Goal: Task Accomplishment & Management: Use online tool/utility

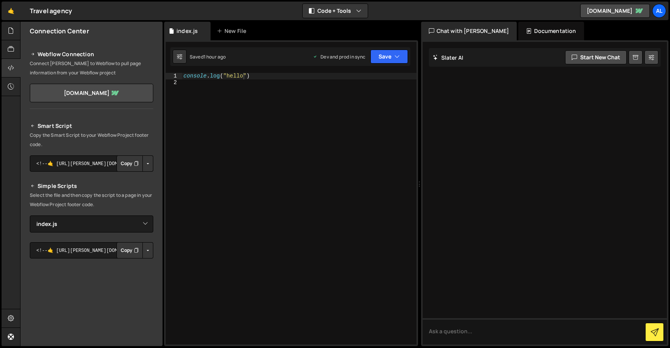
select select "46001"
type textarea "console.log("hello")"
click at [254, 75] on div "console . log ( "hello" )" at bounding box center [299, 215] width 235 height 284
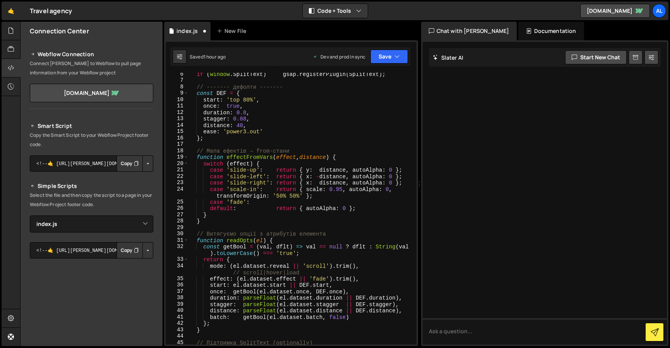
scroll to position [34, 0]
drag, startPoint x: 239, startPoint y: 106, endPoint x: 226, endPoint y: 106, distance: 12.8
click at [226, 106] on div "if ( window . SplitText ) gsap . registerPlugin ( SplitText ) ; // ------- дефо…" at bounding box center [301, 213] width 225 height 284
click at [332, 117] on div "if ( window . SplitText ) gsap . registerPlugin ( SplitText ) ; // ------- дефо…" at bounding box center [301, 213] width 225 height 284
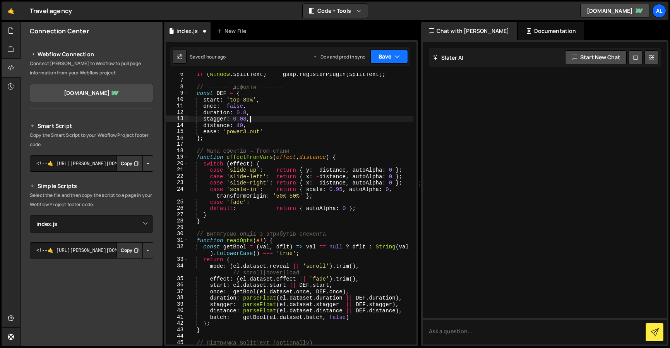
click at [385, 57] on button "Save" at bounding box center [389, 57] width 38 height 14
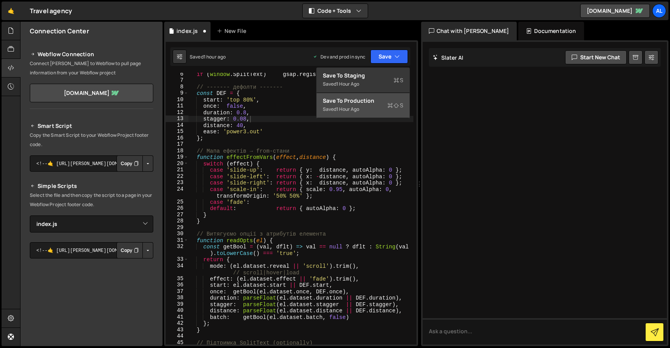
click at [362, 97] on div "Save to Production S" at bounding box center [363, 101] width 81 height 8
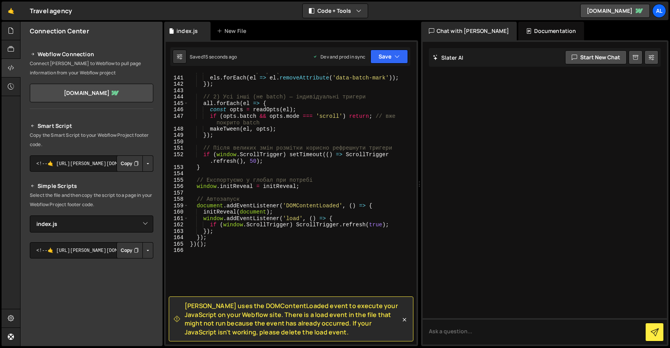
scroll to position [1017, 0]
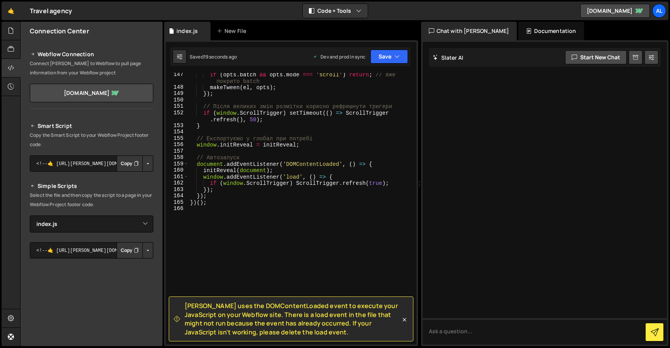
click at [203, 176] on div "if ( opts . batch && opts . mode === 'scroll' ) return ; // вже покрито batch m…" at bounding box center [301, 216] width 225 height 291
drag, startPoint x: 184, startPoint y: 304, endPoint x: 307, endPoint y: 336, distance: 127.0
click at [307, 336] on div "[PERSON_NAME] uses the DOMContentLoaded event to execute your JavaScript on you…" at bounding box center [287, 318] width 227 height 35
copy span "[PERSON_NAME] uses the DOMContentLoaded event to execute your JavaScript on you…"
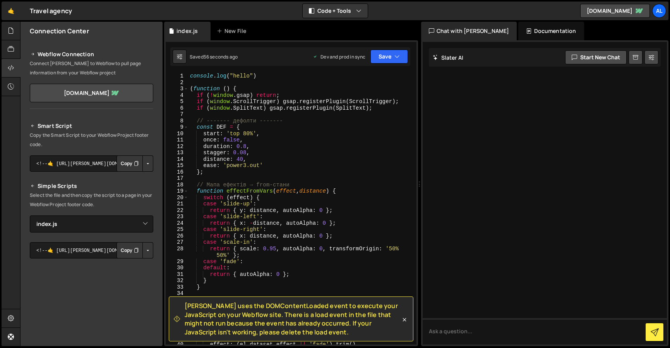
scroll to position [0, 0]
type textarea "console.log("hello")"
click at [255, 73] on div "console . log ( "hello" ) ( function ( ) { if ( ! window . gsap ) return ; if (…" at bounding box center [301, 215] width 225 height 284
click at [266, 75] on div "console . log ( "hello" ) ( function ( ) { if ( ! window . gsap ) return ; if (…" at bounding box center [301, 215] width 225 height 284
drag, startPoint x: 274, startPoint y: 76, endPoint x: 170, endPoint y: 76, distance: 104.5
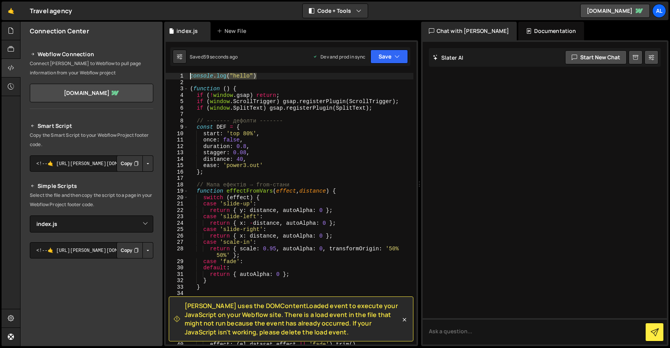
click at [170, 76] on div "console.log("hello") 1 2 3 4 5 6 7 8 9 10 11 12 13 14 15 16 17 18 19 20 21 22 2…" at bounding box center [291, 208] width 251 height 271
click at [191, 79] on div "( function ( ) { if ( ! window . gsap ) return ; if ( window . ScrollTrigger ) …" at bounding box center [301, 215] width 225 height 284
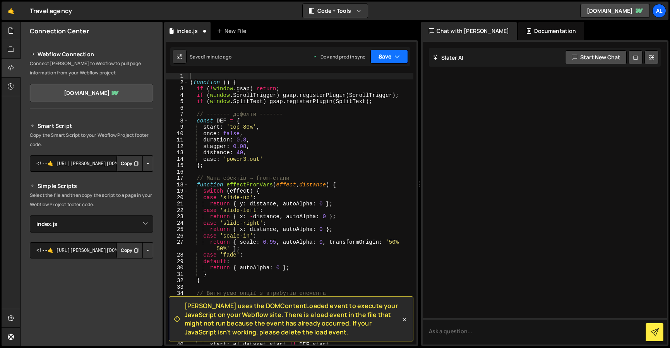
click at [381, 57] on button "Save" at bounding box center [389, 57] width 38 height 14
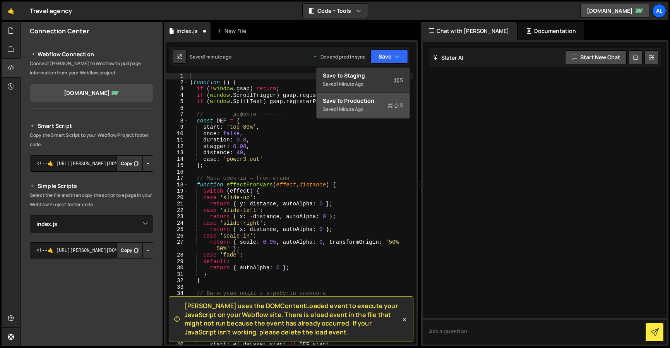
click at [379, 105] on div "Saved 1 minute ago" at bounding box center [363, 109] width 81 height 9
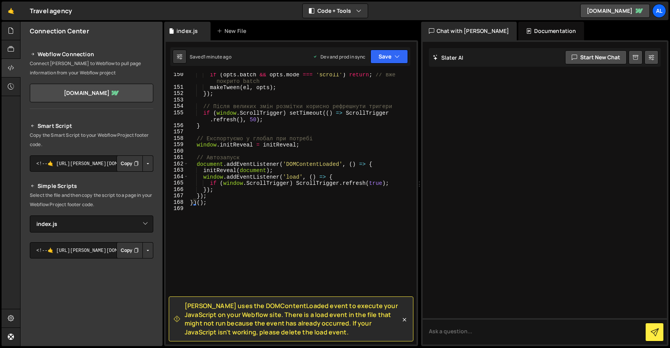
scroll to position [1030, 0]
type textarea "window.initReveal = initReveal;"
click at [303, 147] on div "if ( opts . batch && opts . mode === 'scroll' ) return ; // вже покрито batch m…" at bounding box center [301, 216] width 225 height 291
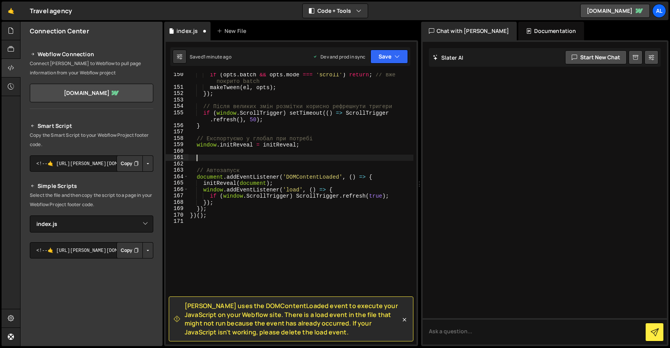
paste textarea "}"
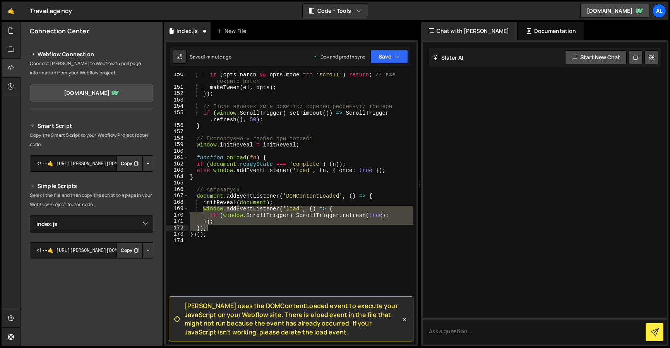
drag, startPoint x: 203, startPoint y: 208, endPoint x: 217, endPoint y: 225, distance: 21.7
click at [217, 225] on div "if ( opts . batch && opts . mode === 'scroll' ) return ; // вже покрито batch m…" at bounding box center [301, 216] width 225 height 291
click at [216, 224] on div "if ( opts . batch && opts . mode === 'scroll' ) return ; // вже покрито batch m…" at bounding box center [301, 208] width 225 height 271
drag, startPoint x: 201, startPoint y: 209, endPoint x: 218, endPoint y: 221, distance: 20.8
click at [218, 222] on div "if ( opts . batch && opts . mode === 'scroll' ) return ; // вже покрито batch m…" at bounding box center [301, 216] width 225 height 291
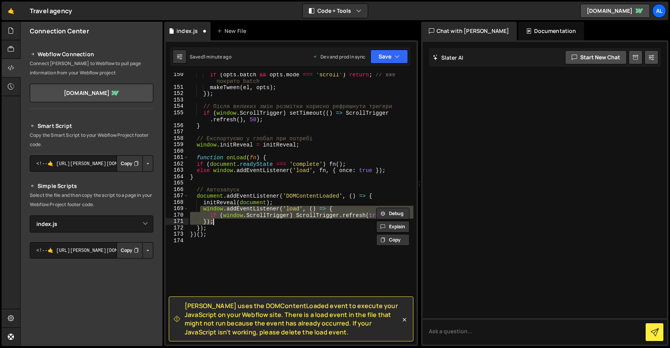
paste textarea
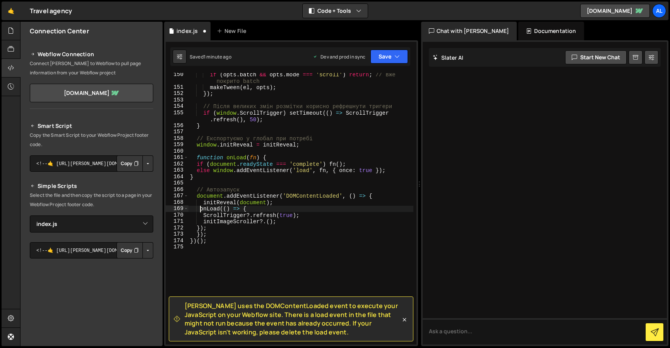
click at [201, 206] on div "if ( opts . batch && opts . mode === 'scroll' ) return ; // вже покрито batch m…" at bounding box center [301, 216] width 225 height 291
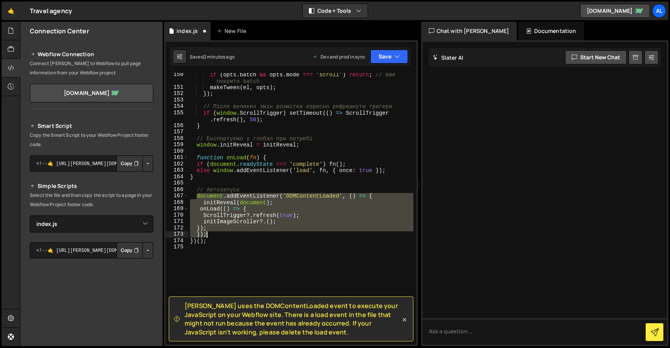
drag, startPoint x: 196, startPoint y: 195, endPoint x: 215, endPoint y: 234, distance: 44.0
click at [215, 235] on div "if ( opts . batch && opts . mode === 'scroll' ) return ; // вже покрито batch m…" at bounding box center [301, 216] width 225 height 291
paste textarea
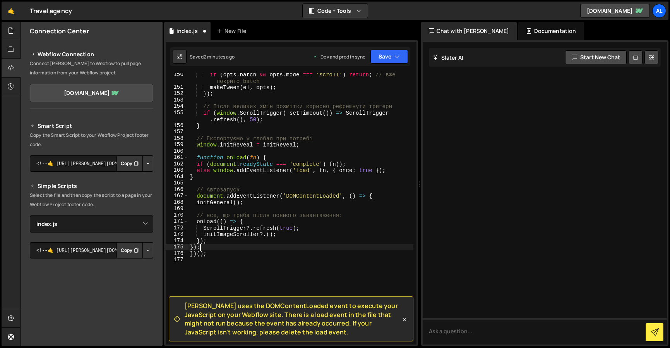
click at [245, 187] on div "if ( opts . batch && opts . mode === 'scroll' ) return ; // вже покрито batch m…" at bounding box center [301, 216] width 225 height 291
click at [225, 189] on div "if ( opts . batch && opts . mode === 'scroll' ) return ; // вже покрито batch m…" at bounding box center [301, 216] width 225 height 291
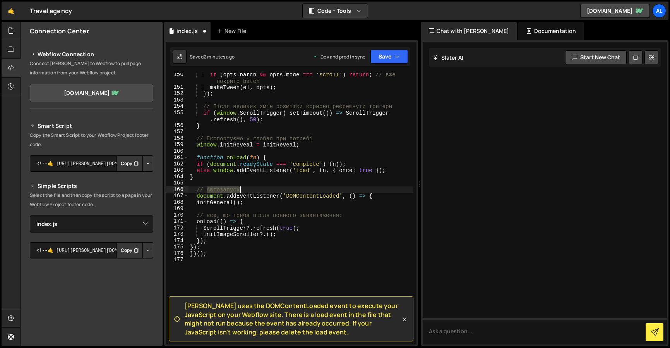
click at [225, 189] on div "if ( opts . batch && opts . mode === 'scroll' ) return ; // вже покрито batch m…" at bounding box center [301, 216] width 225 height 291
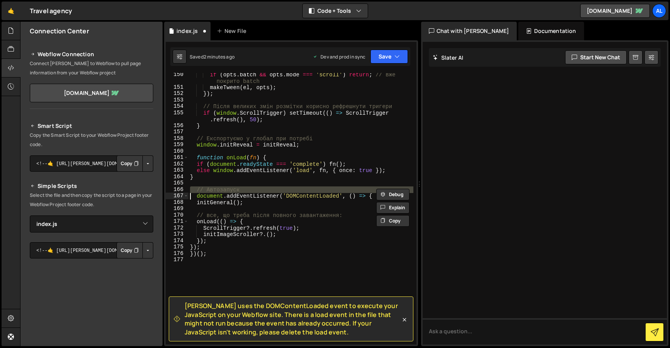
type textarea "document.addEventListener('DOMContentLoaded', () => {"
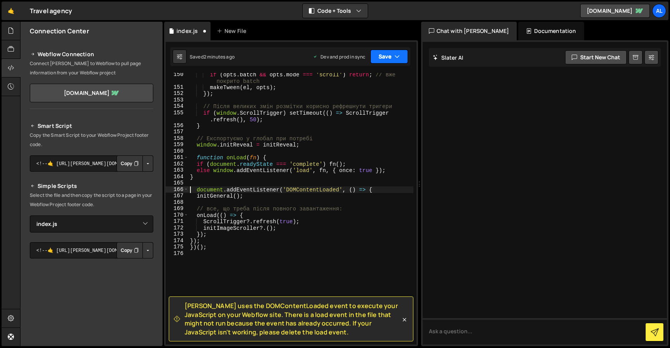
click at [380, 61] on button "Save" at bounding box center [389, 57] width 38 height 14
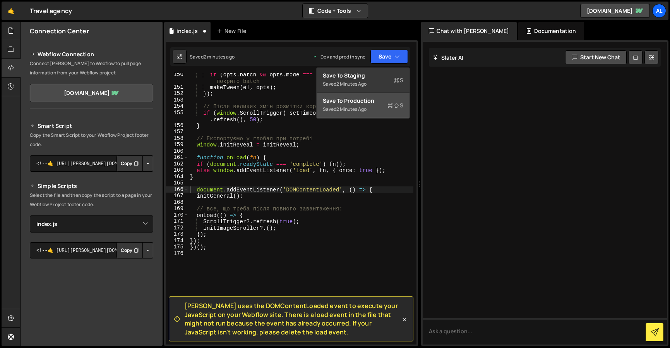
click at [377, 111] on div "Saved 2 minutes ago" at bounding box center [363, 109] width 81 height 9
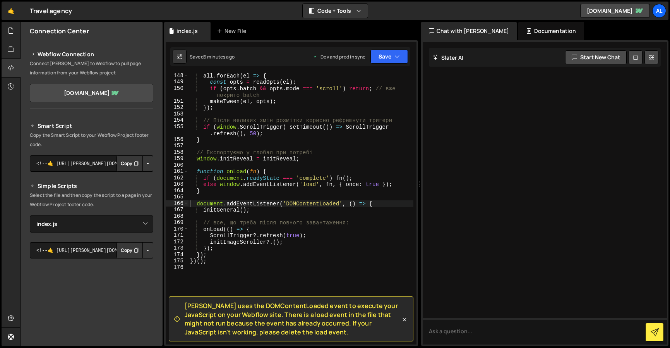
scroll to position [1015, 0]
click at [214, 219] on div "// 2) Усі інші (не batch) — індивідуальні тригери all . forEach ( el => { const…" at bounding box center [301, 209] width 225 height 284
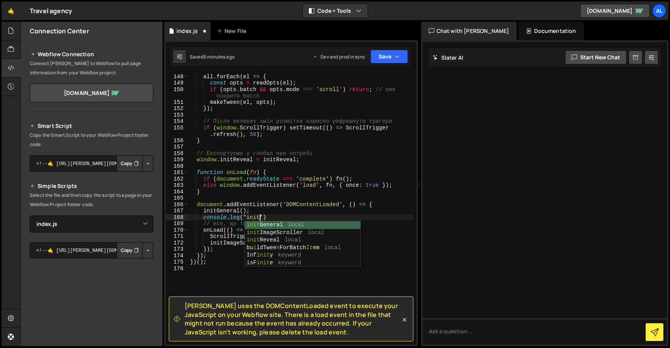
scroll to position [0, 5]
click at [282, 215] on div "// 2) Усі інші (не batch) — індивідуальні тригери all . forEach ( el => { const…" at bounding box center [301, 209] width 225 height 284
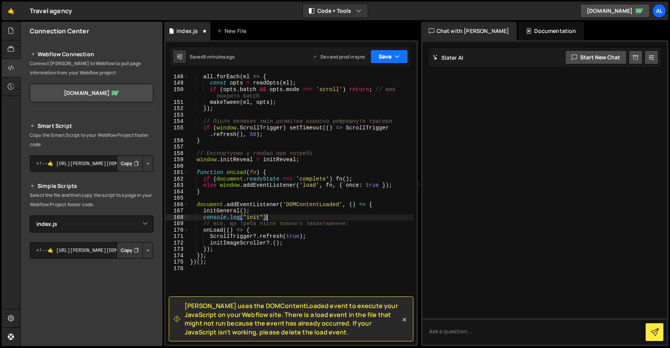
type textarea "console.log("init")"
click at [386, 61] on button "Save" at bounding box center [389, 57] width 38 height 14
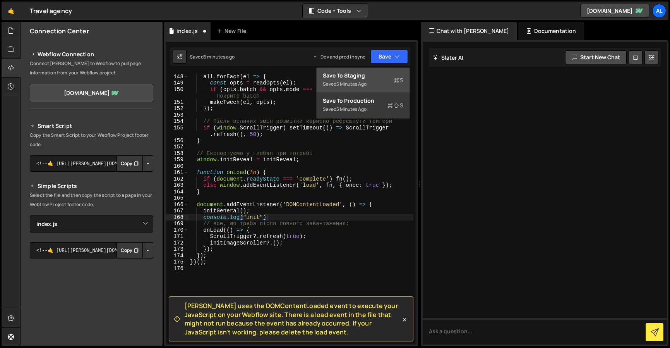
click at [386, 74] on div "Save to Staging S" at bounding box center [363, 76] width 81 height 8
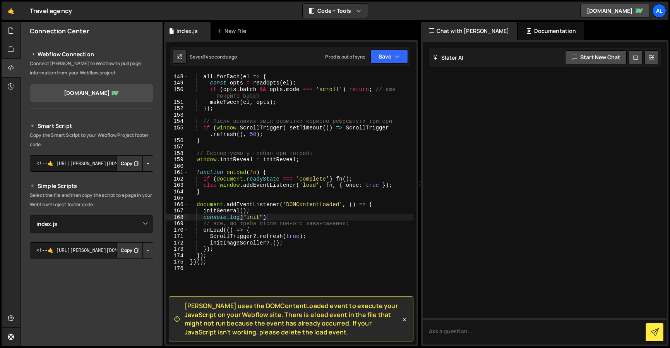
click at [217, 267] on div "// 2) Усі інші (не batch) — індивідуальні тригери all . forEach ( el => { const…" at bounding box center [301, 209] width 225 height 284
click at [210, 261] on div "// 2) Усі інші (не batch) — індивідуальні тригери all . forEach ( el => { const…" at bounding box center [301, 209] width 225 height 284
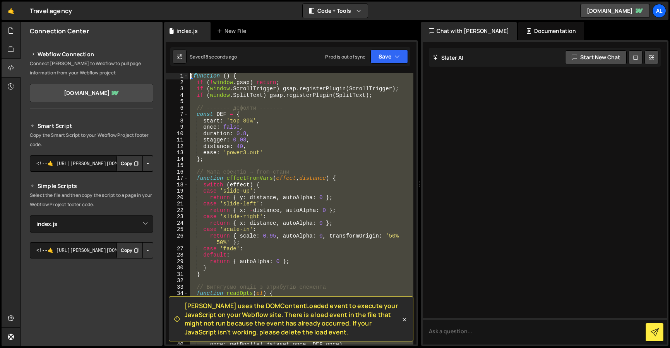
drag, startPoint x: 212, startPoint y: 263, endPoint x: 170, endPoint y: 61, distance: 206.4
click at [170, 61] on div "[PERSON_NAME] uses the DOMContentLoaded event to execute your JavaScript on you…" at bounding box center [291, 192] width 254 height 305
click at [282, 152] on div "( function ( ) { if ( ! window . gsap ) return ; if ( window . ScrollTrigger ) …" at bounding box center [301, 208] width 225 height 271
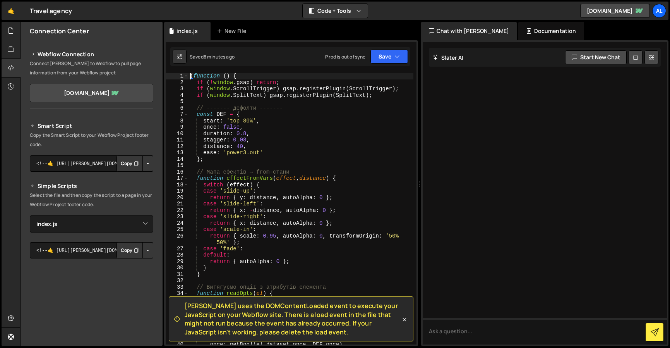
click at [190, 74] on div "( function ( ) { if ( ! window . gsap ) return ; if ( window . ScrollTrigger ) …" at bounding box center [301, 215] width 225 height 284
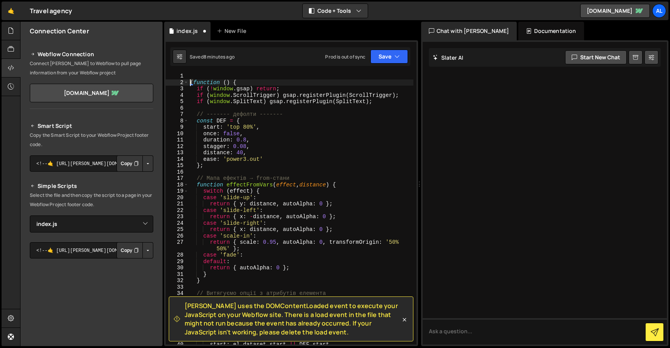
type textarea "(function () {"
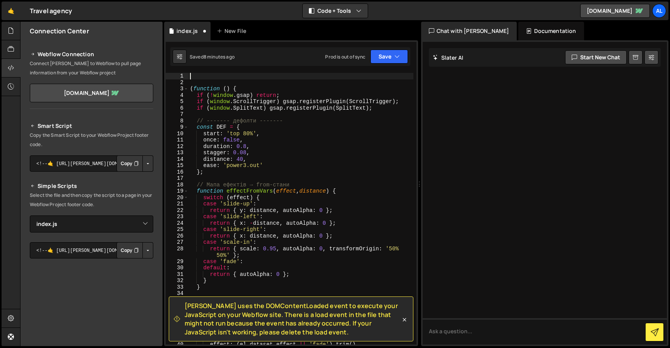
paste textarea
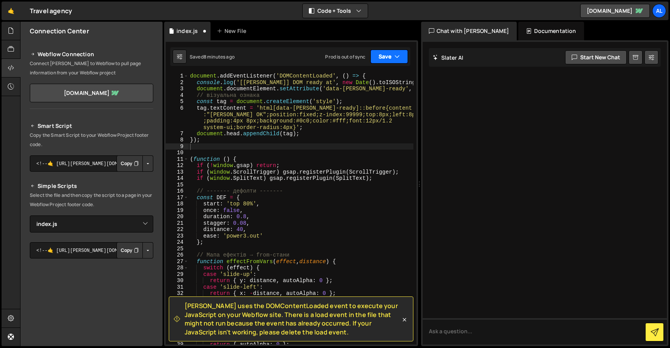
click at [390, 58] on button "Save" at bounding box center [389, 57] width 38 height 14
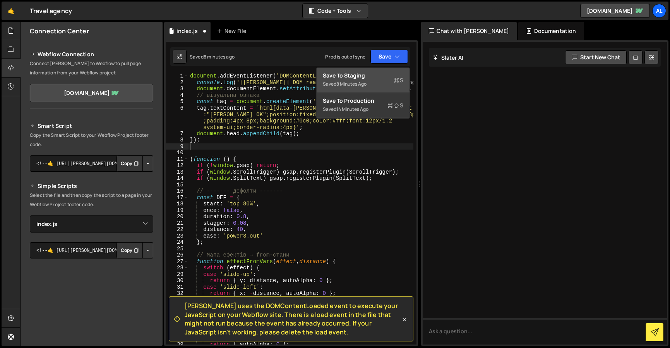
click at [384, 83] on div "Saved 8 minutes ago" at bounding box center [363, 83] width 81 height 9
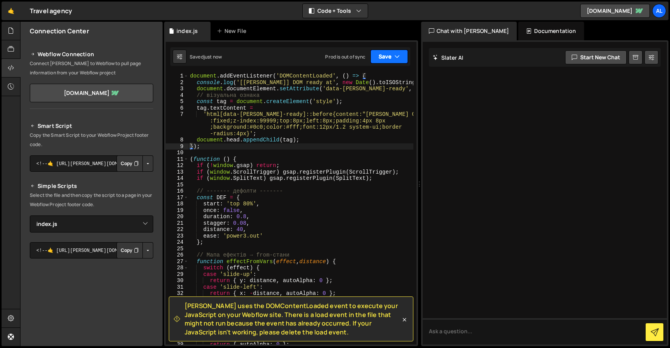
click at [381, 58] on button "Save" at bounding box center [389, 57] width 38 height 14
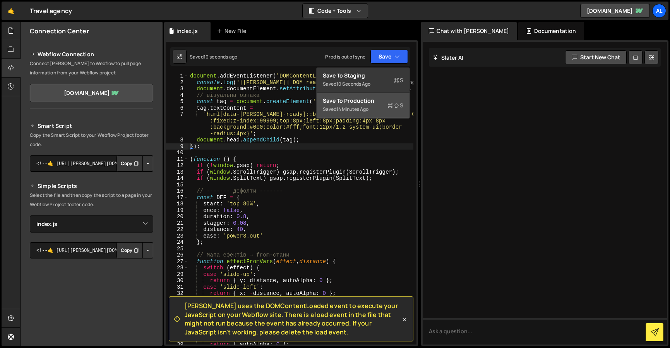
click at [382, 101] on div "Save to Production S" at bounding box center [363, 101] width 81 height 8
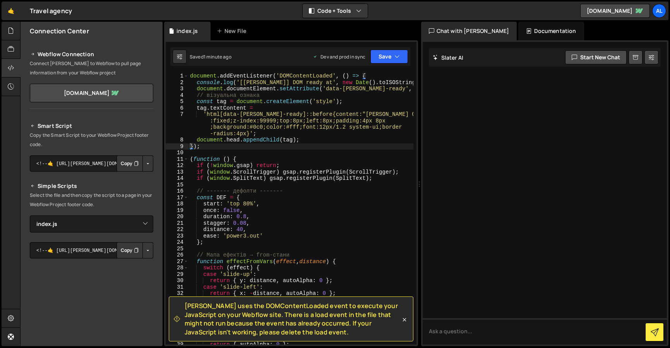
click at [207, 149] on div "document . addEventListener ( 'DOMContentLoaded' , ( ) => { console . log ( '[[…" at bounding box center [301, 215] width 225 height 284
click at [205, 144] on div "document . addEventListener ( 'DOMContentLoaded' , ( ) => { console . log ( '[[…" at bounding box center [301, 215] width 225 height 284
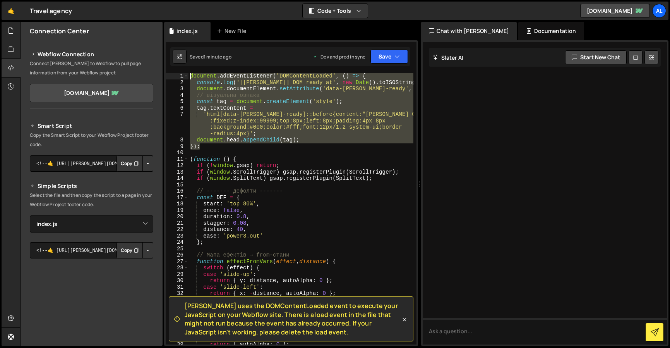
drag, startPoint x: 204, startPoint y: 147, endPoint x: 174, endPoint y: 69, distance: 82.8
click at [174, 70] on div "[PERSON_NAME] uses the DOMContentLoaded event to execute your JavaScript on you…" at bounding box center [291, 192] width 254 height 305
type textarea "document.addEventListener('DOMContentLoaded', () => { console.log('[[PERSON_NAM…"
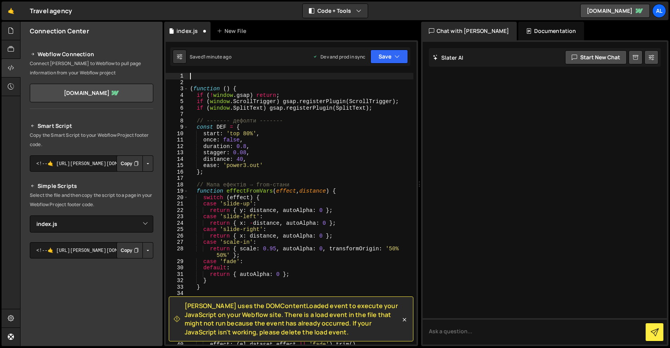
click at [190, 87] on div "( function ( ) { if ( ! window . gsap ) return ; if ( window . ScrollTrigger ) …" at bounding box center [301, 215] width 225 height 284
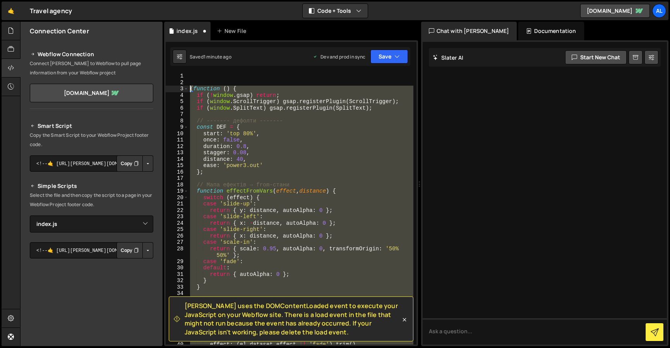
drag, startPoint x: 190, startPoint y: 87, endPoint x: 243, endPoint y: 188, distance: 113.7
click at [243, 188] on div "( function ( ) { if ( ! window . gsap ) return ; if ( window . ScrollTrigger ) …" at bounding box center [301, 215] width 225 height 284
type textarea "();"
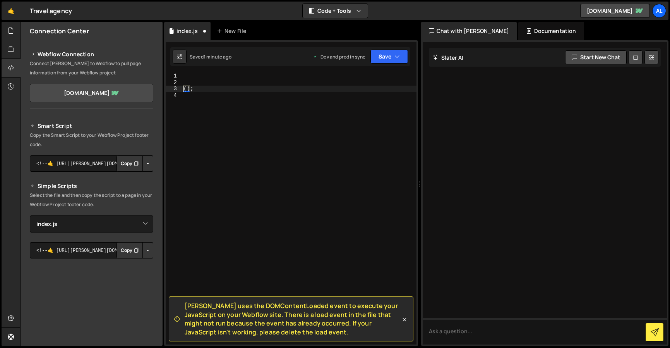
click at [197, 91] on div "( ) ;" at bounding box center [299, 215] width 235 height 284
drag, startPoint x: 197, startPoint y: 89, endPoint x: 167, endPoint y: 75, distance: 33.3
click at [167, 75] on div "(); 1 2 3 4 ( ) ; ההההההההההההההההההההההההההההההההההההההההההההההההההההההההההההה…" at bounding box center [291, 208] width 251 height 271
paste textarea "})();"
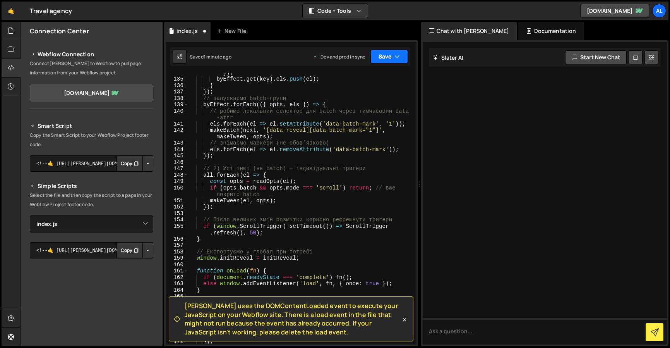
click at [385, 50] on button "Save" at bounding box center [389, 57] width 38 height 14
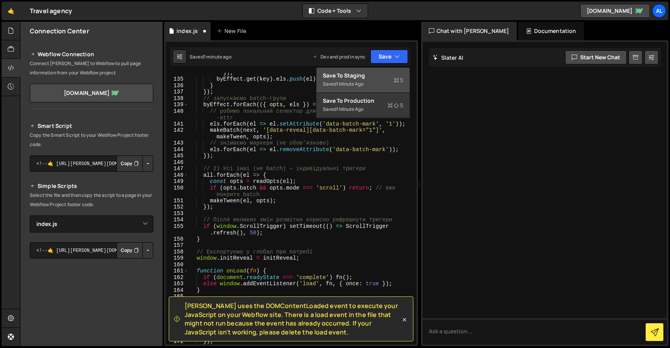
click at [381, 79] on div "Saved 1 minute ago" at bounding box center [363, 83] width 81 height 9
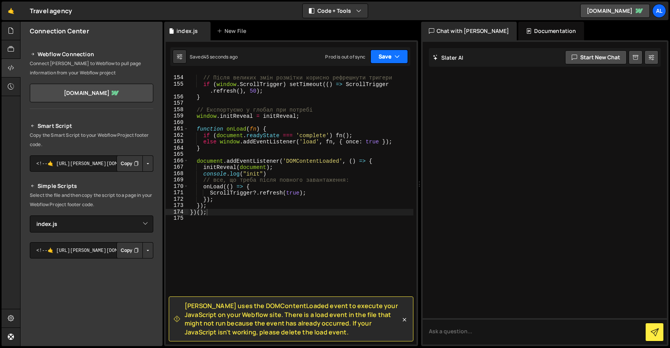
click at [391, 55] on button "Save" at bounding box center [389, 57] width 38 height 14
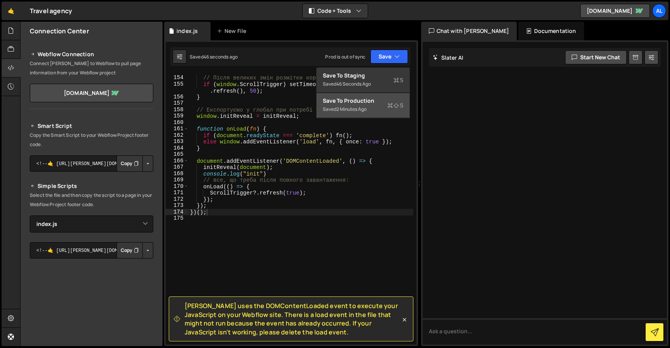
click at [384, 106] on div "Saved 2 minutes ago" at bounding box center [363, 109] width 81 height 9
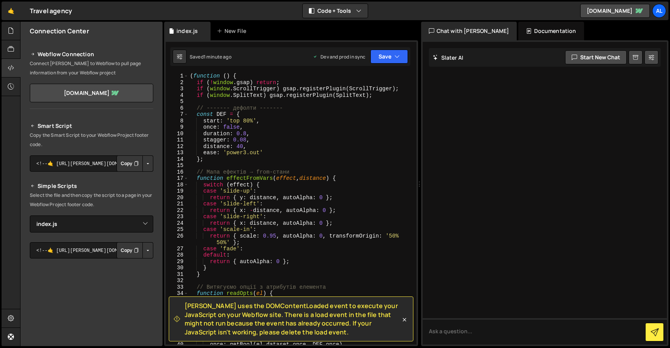
scroll to position [0, 0]
click at [9, 65] on icon at bounding box center [11, 67] width 6 height 9
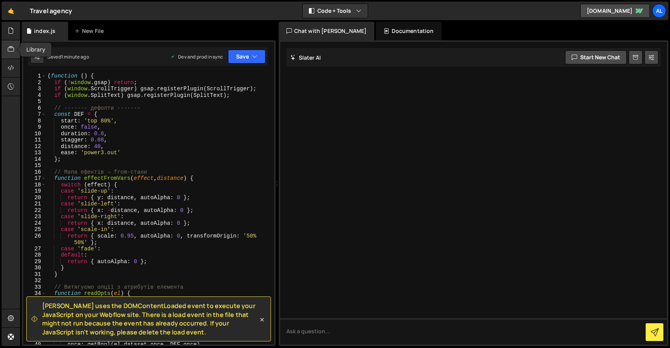
click at [12, 53] on icon at bounding box center [11, 49] width 6 height 9
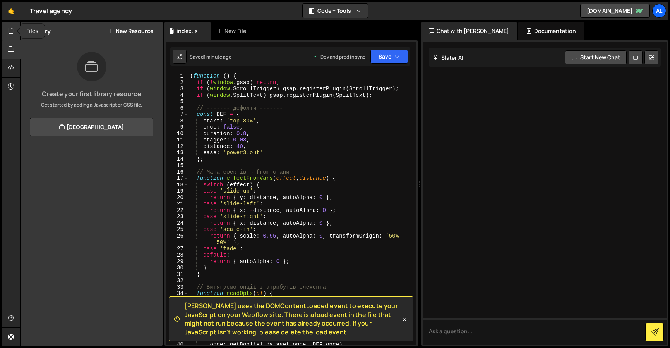
click at [13, 36] on div at bounding box center [11, 31] width 19 height 19
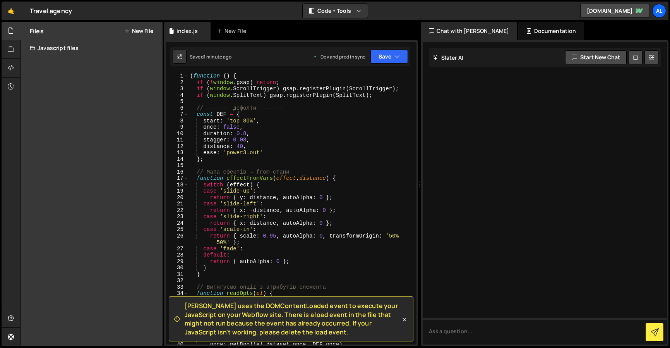
click at [62, 48] on div "Javascript files" at bounding box center [92, 47] width 142 height 15
click at [60, 65] on div "index.js" at bounding box center [54, 63] width 21 height 7
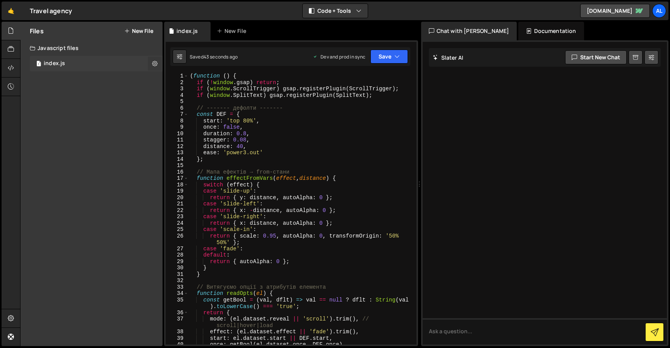
click at [156, 62] on icon at bounding box center [154, 63] width 5 height 7
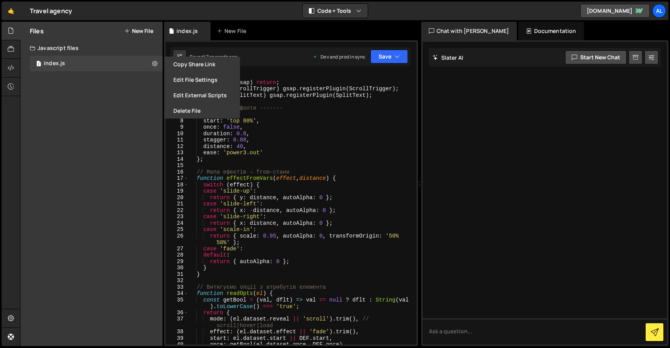
click at [104, 122] on div "Files New File Create your first file Get started by starting a Javascript or C…" at bounding box center [92, 184] width 142 height 324
click at [206, 84] on button "Edit File Settings" at bounding box center [202, 79] width 76 height 15
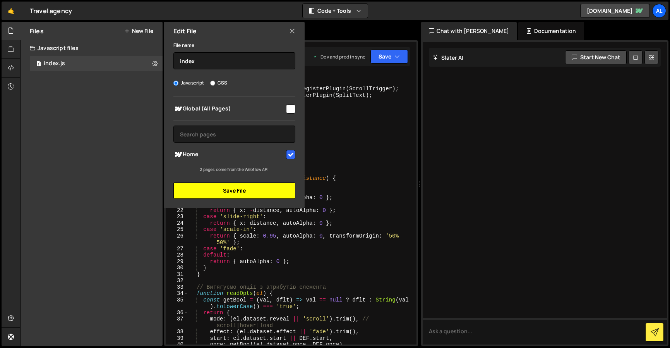
click at [252, 192] on button "Save File" at bounding box center [234, 190] width 122 height 16
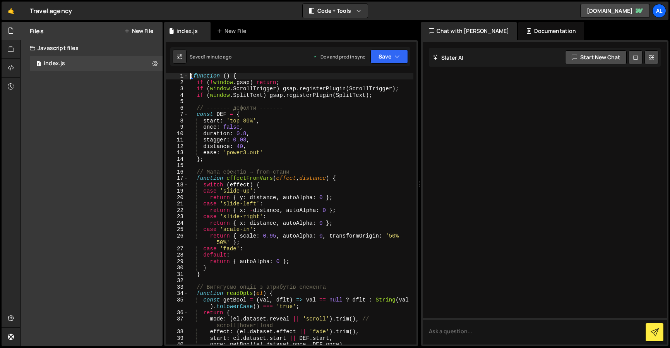
click at [191, 76] on div "( function ( ) { if ( ! window . gsap ) return ; if ( window . ScrollTrigger ) …" at bounding box center [301, 215] width 225 height 284
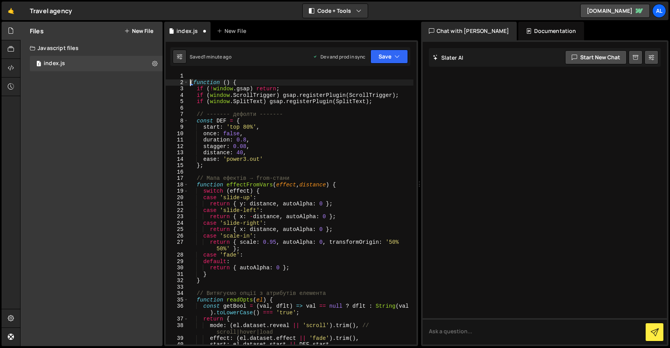
type textarea "(function () {"
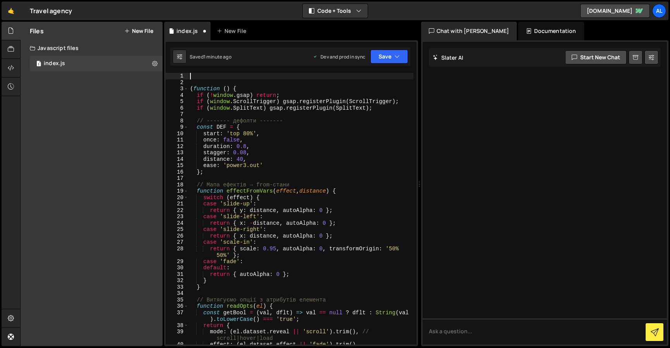
paste textarea
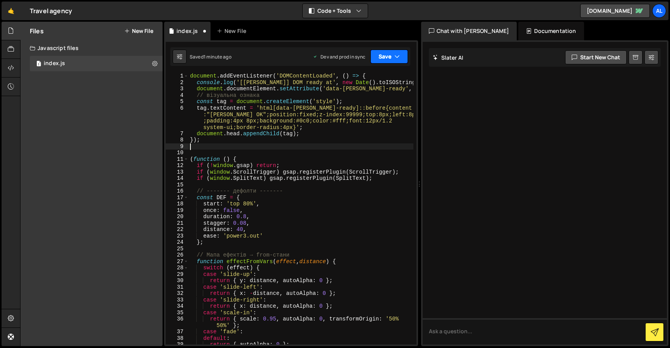
click at [382, 60] on button "Save" at bounding box center [389, 57] width 38 height 14
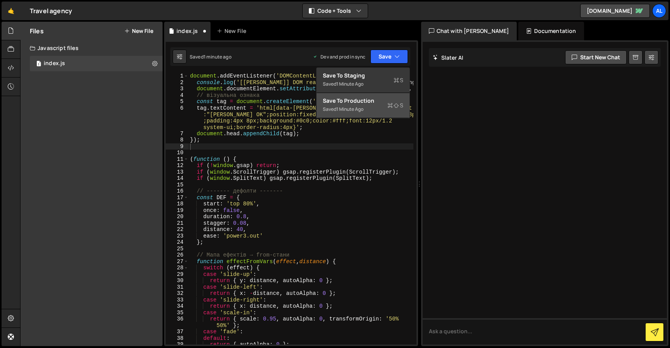
click at [382, 105] on div "Saved 1 minute ago" at bounding box center [363, 109] width 81 height 9
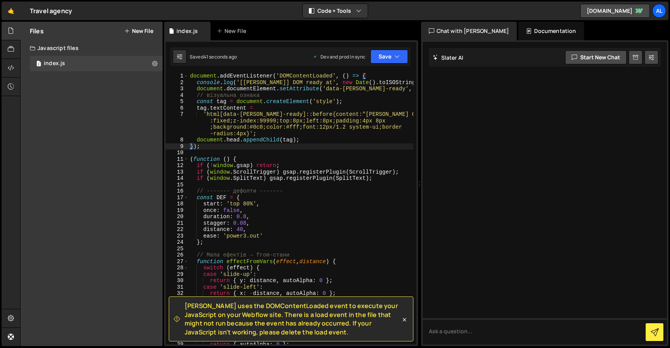
type textarea "document.addEventListener('DOMContentLoaded', () => {"
click at [374, 74] on div "document . addEventListener ( 'DOMContentLoaded' , ( ) => { console . log ( '[[…" at bounding box center [301, 215] width 225 height 284
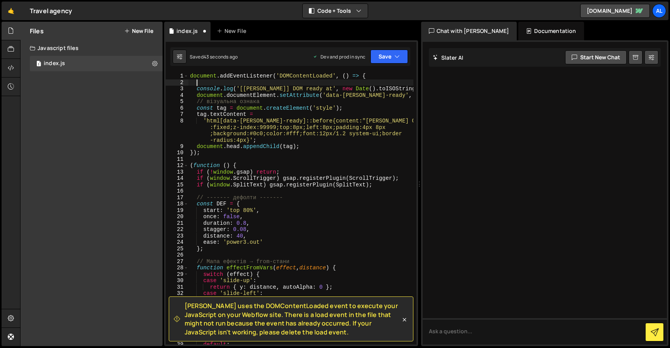
paste textarea "console.log('[[PERSON_NAME]] test GSAP');"
click at [390, 58] on button "Save" at bounding box center [389, 57] width 38 height 14
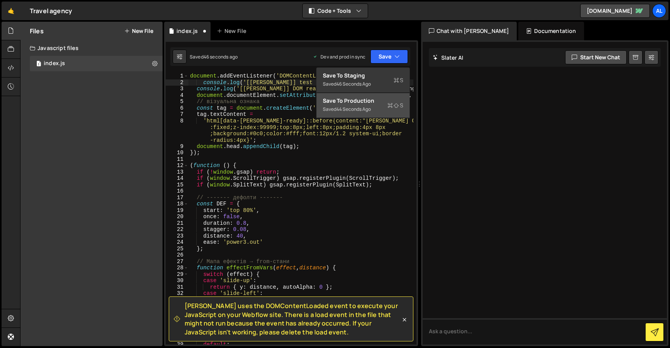
click at [376, 112] on div "Saved 44 seconds ago" at bounding box center [363, 109] width 81 height 9
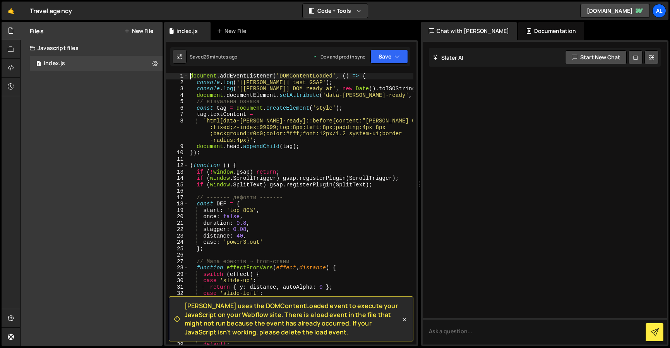
click at [190, 76] on div "document . addEventListener ( 'DOMContentLoaded' , ( ) => { console . log ( '[[…" at bounding box center [301, 215] width 225 height 284
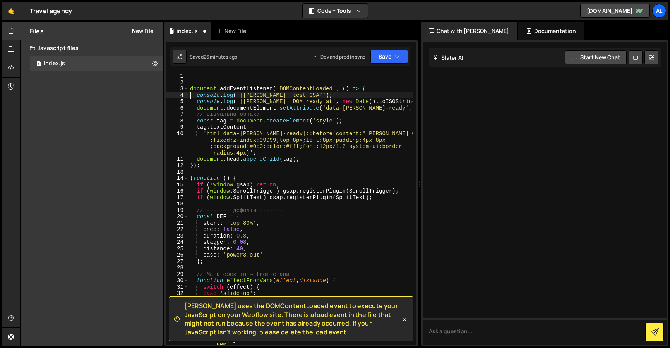
type textarea "document.addEventListener('DOMContentLoaded', () => {"
paste textarea "console.log('[INDEX] hello from index.js');"
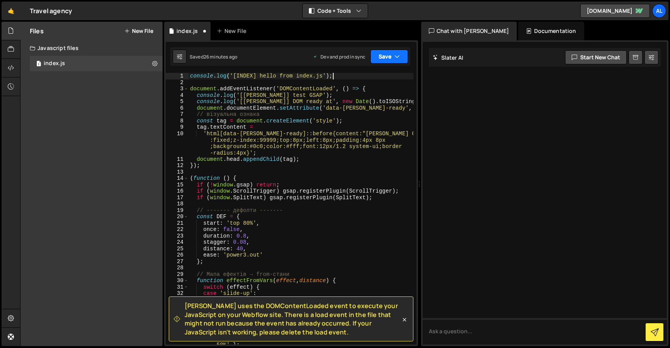
type textarea "console.log('[INDEX] hello from index.js');"
click at [390, 61] on button "Save" at bounding box center [389, 57] width 38 height 14
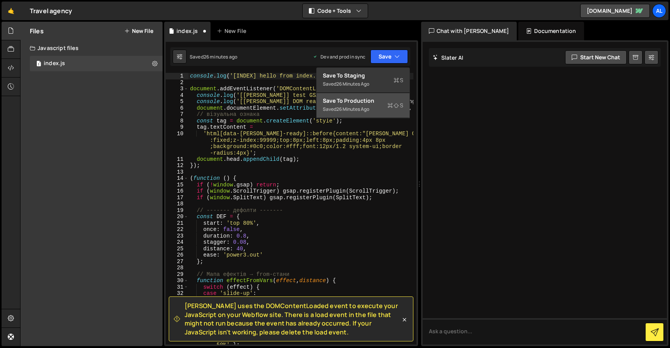
click at [374, 105] on div "Saved 26 minutes ago" at bounding box center [363, 109] width 81 height 9
